Goal: Information Seeking & Learning: Learn about a topic

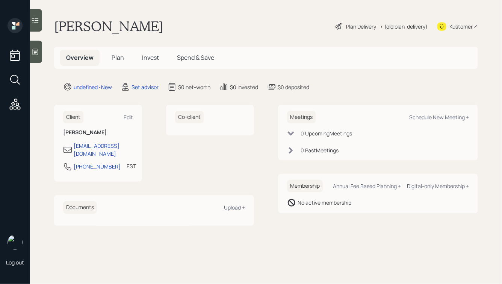
click at [38, 50] on icon at bounding box center [36, 52] width 8 height 8
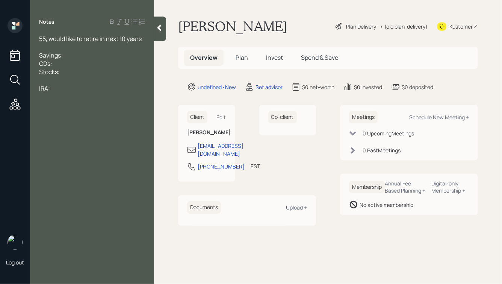
click at [79, 45] on div at bounding box center [92, 47] width 106 height 8
click at [48, 97] on span "IRA:" at bounding box center [44, 96] width 11 height 8
click at [107, 96] on div "IRA w/ Fidelity:" at bounding box center [92, 96] width 106 height 8
click at [61, 114] on span "Says it's $15k" at bounding box center [56, 113] width 35 height 8
click at [87, 114] on div "Says one is $15k" at bounding box center [92, 113] width 106 height 8
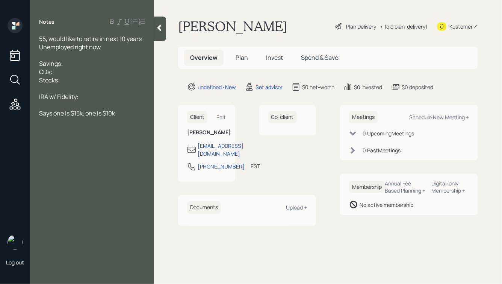
click at [77, 64] on div "Savings:" at bounding box center [92, 63] width 106 height 8
drag, startPoint x: 83, startPoint y: 114, endPoint x: 72, endPoint y: 115, distance: 11.7
click at [72, 115] on span "Says one is $15k, one is $10k" at bounding box center [77, 113] width 76 height 8
click at [70, 80] on div "Stocks:" at bounding box center [92, 80] width 106 height 8
drag, startPoint x: 107, startPoint y: 114, endPoint x: 93, endPoint y: 115, distance: 14.7
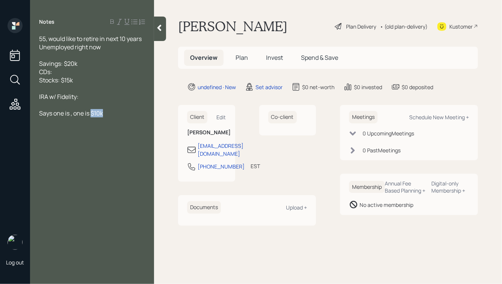
click at [93, 115] on div "Says one is , one is $10k" at bounding box center [92, 113] width 106 height 8
click at [61, 71] on div "CDs:" at bounding box center [92, 72] width 106 height 8
drag, startPoint x: 95, startPoint y: 113, endPoint x: 12, endPoint y: 109, distance: 83.2
click at [12, 109] on div "Log out Notes 55, would like to retire in next 10 years Unemployed right now Sa…" at bounding box center [251, 142] width 502 height 284
click at [115, 48] on div "Unemployed right now" at bounding box center [92, 47] width 106 height 8
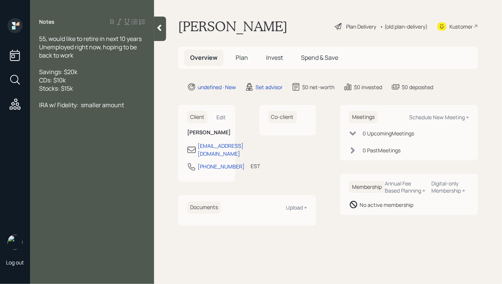
click at [81, 105] on span "IRA w/ Fidelity: smaller amount" at bounding box center [81, 105] width 85 height 8
click at [160, 27] on icon at bounding box center [159, 28] width 4 height 6
